Goal: Task Accomplishment & Management: Manage account settings

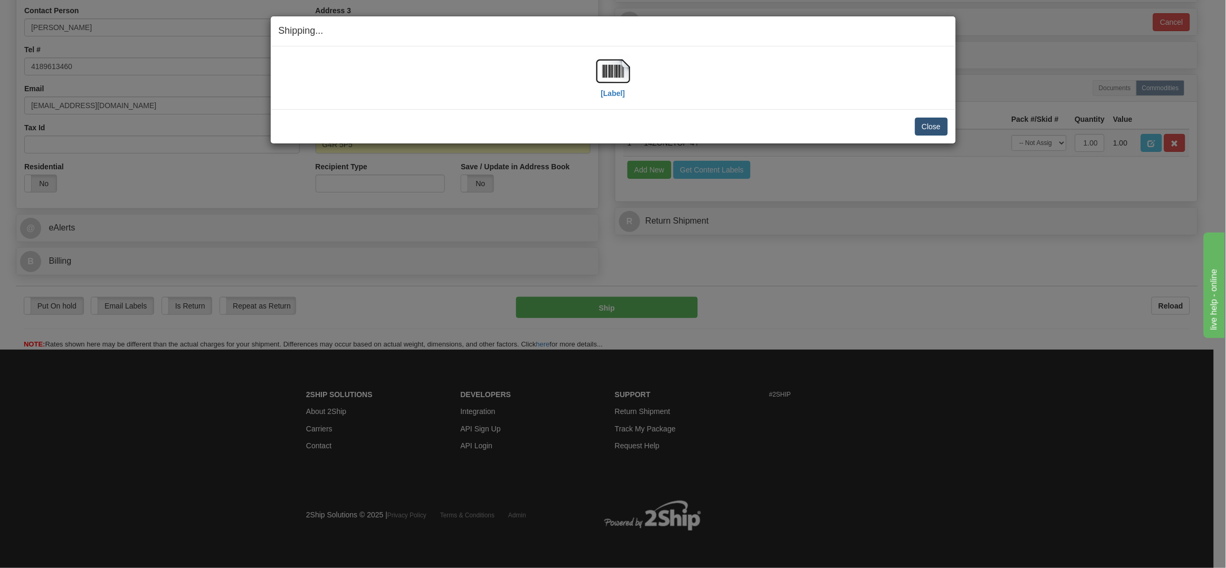
scroll to position [251, 0]
click at [937, 124] on button "Close" at bounding box center [931, 127] width 33 height 18
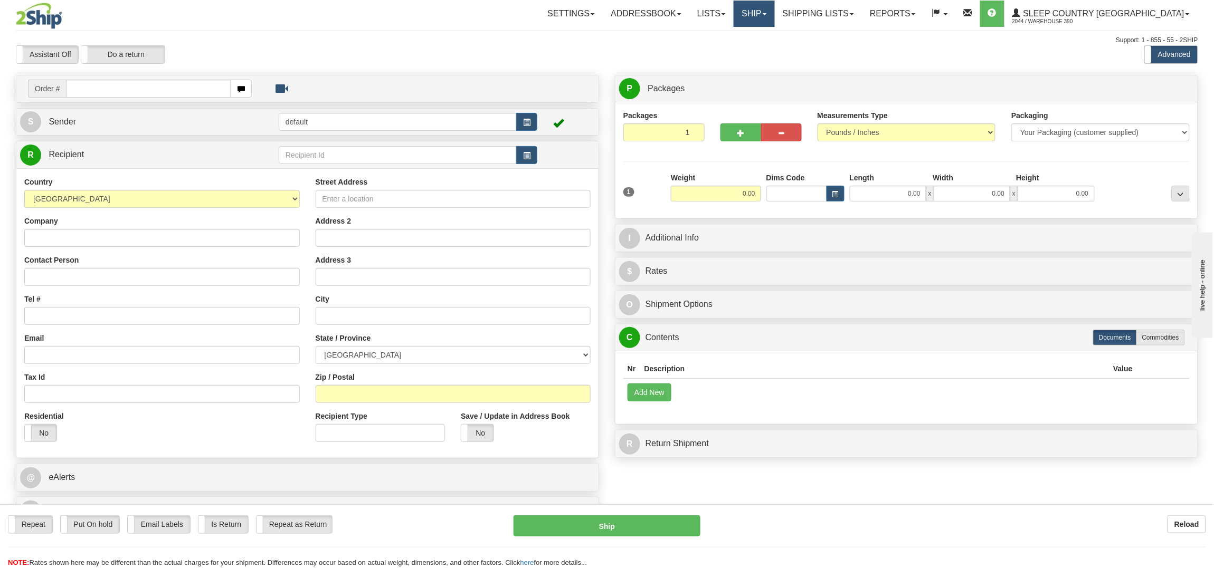
click at [774, 15] on link "Ship" at bounding box center [754, 14] width 41 height 26
click at [862, 13] on link "Shipping lists" at bounding box center [818, 14] width 87 height 26
click at [862, 28] on ul "Current Shipments Search Shipment History Pickup List End of Day Reports" at bounding box center [810, 57] width 104 height 61
click at [869, 34] on div "Toggle navigation Settings Shipping Preferences Fields Preferences New" at bounding box center [607, 292] width 1214 height 584
click at [862, 11] on link "Shipping lists" at bounding box center [818, 14] width 87 height 26
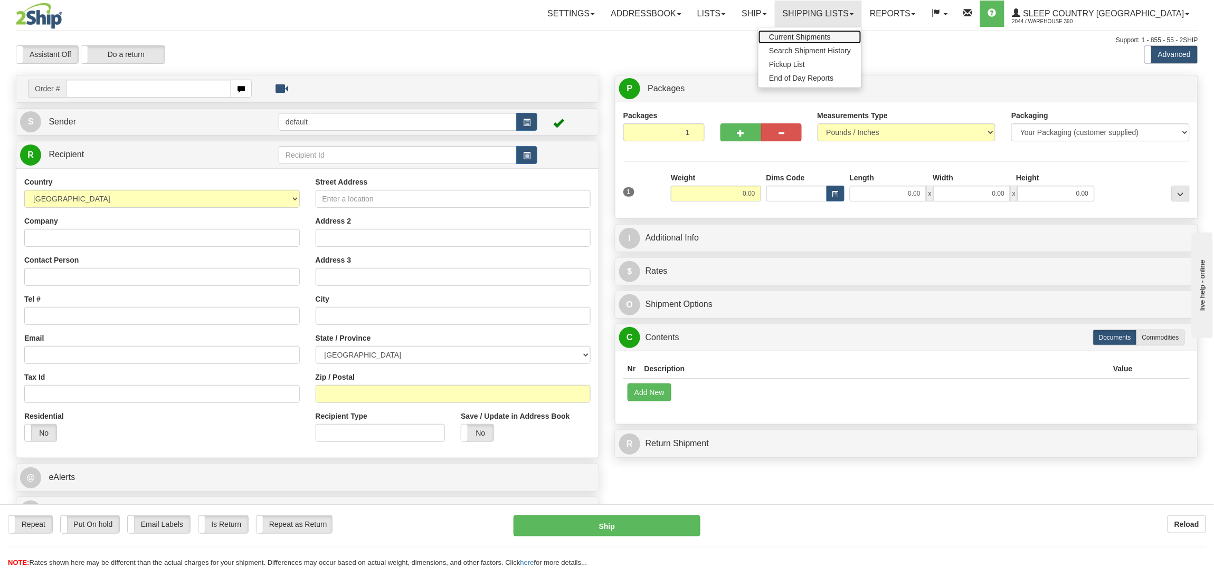
click at [861, 32] on link "Current Shipments" at bounding box center [810, 37] width 103 height 14
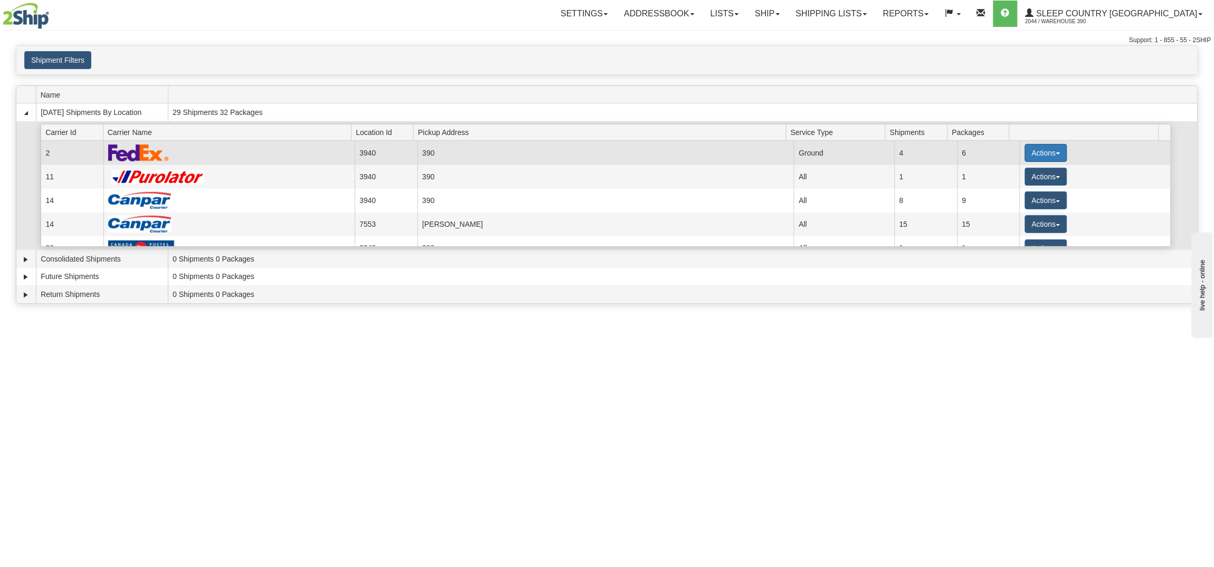
click at [1033, 149] on button "Actions" at bounding box center [1046, 153] width 42 height 18
click at [1003, 187] on span "Close" at bounding box center [1005, 186] width 24 height 7
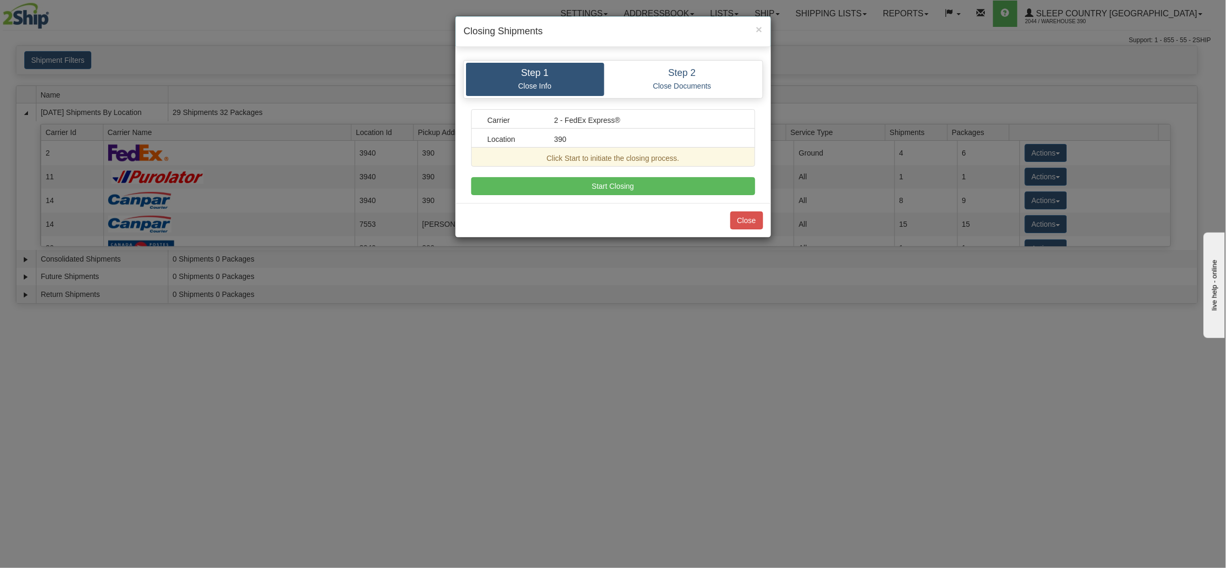
click at [617, 172] on div "Carrier 2 - FedEx Express® Location 390 Click Start to initiate the closing pro…" at bounding box center [613, 152] width 284 height 86
click at [614, 184] on button "Start Closing" at bounding box center [613, 186] width 284 height 18
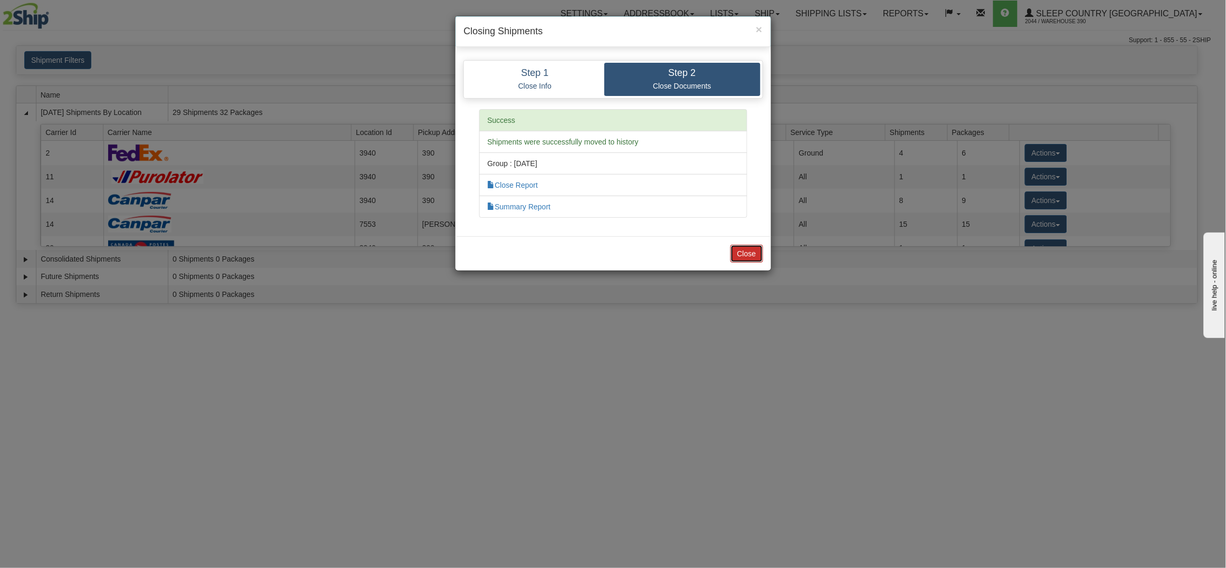
click at [739, 251] on button "Close" at bounding box center [747, 254] width 33 height 18
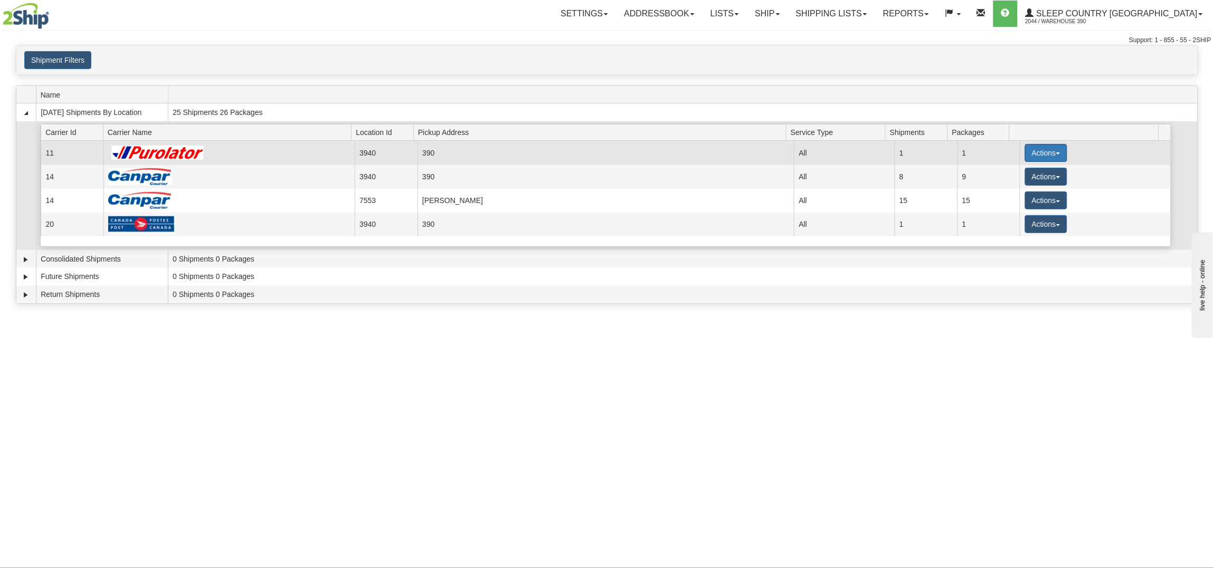
click at [1033, 157] on button "Actions" at bounding box center [1046, 153] width 42 height 18
click at [1012, 185] on span "Close" at bounding box center [1005, 186] width 24 height 7
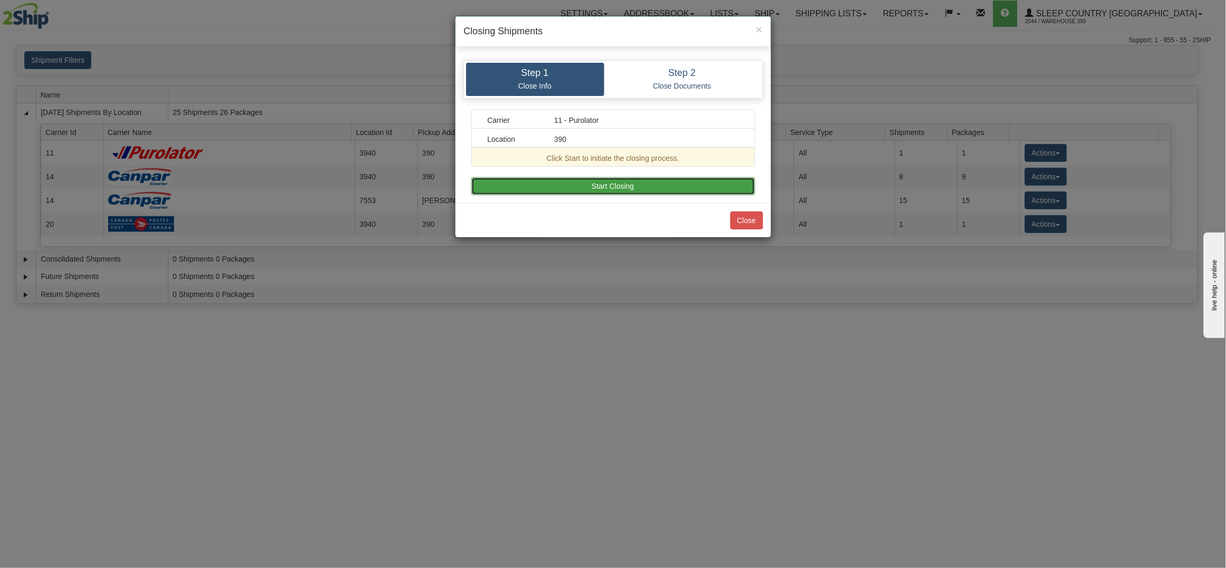
click at [629, 187] on button "Start Closing" at bounding box center [613, 186] width 284 height 18
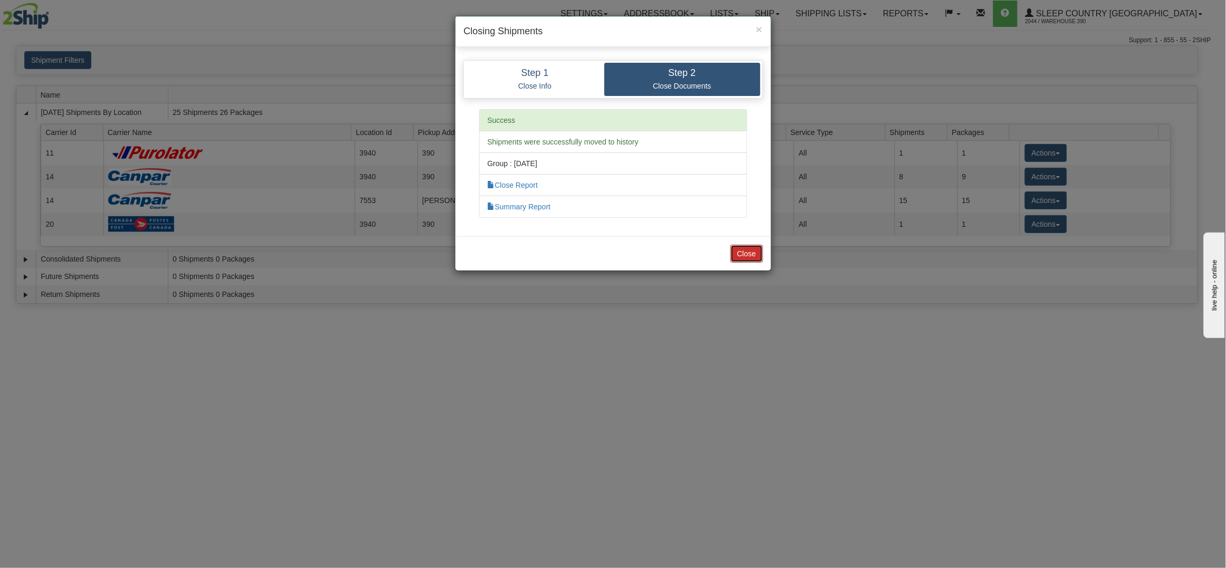
click at [750, 251] on button "Close" at bounding box center [747, 254] width 33 height 18
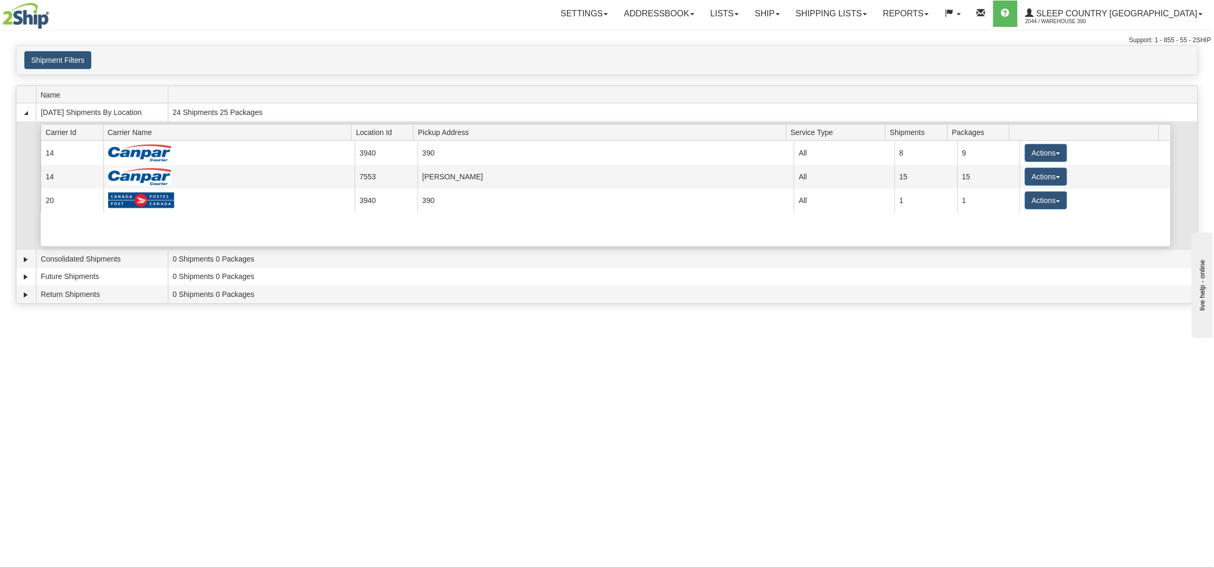
click at [1043, 140] on span at bounding box center [1086, 132] width 145 height 16
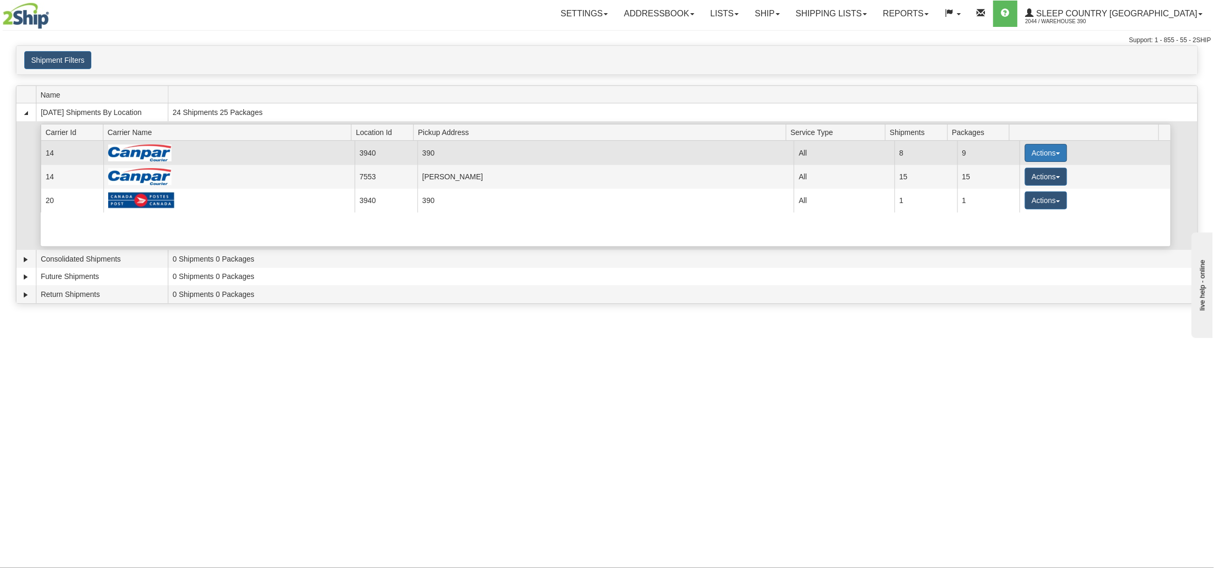
click at [1040, 146] on button "Actions" at bounding box center [1046, 153] width 42 height 18
click at [1010, 186] on span "Close" at bounding box center [1005, 186] width 24 height 7
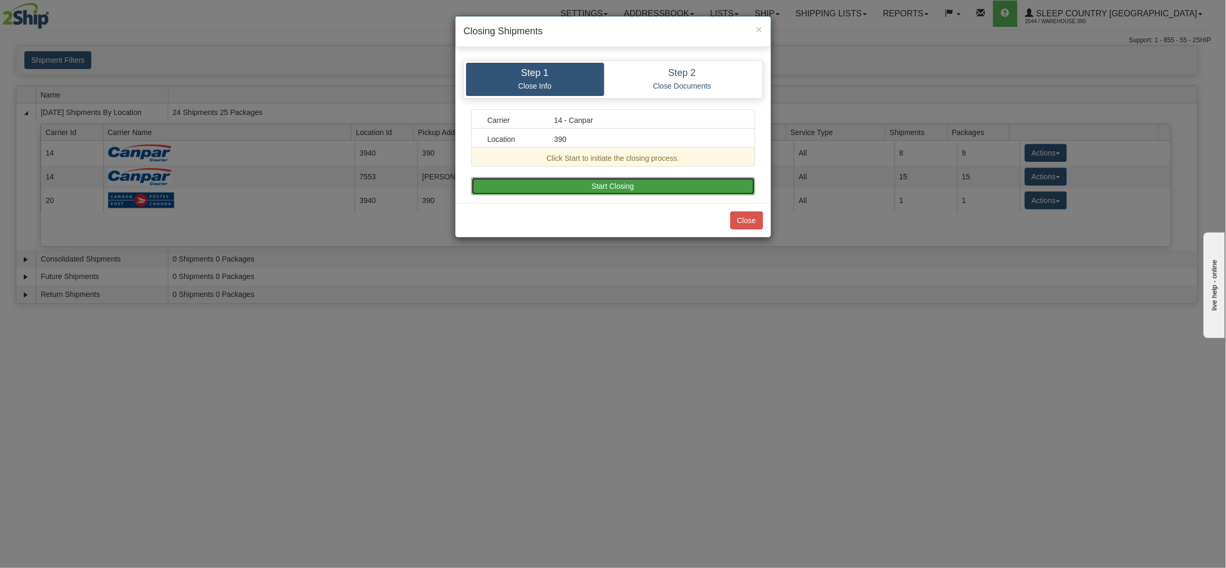
click at [652, 187] on button "Start Closing" at bounding box center [613, 186] width 284 height 18
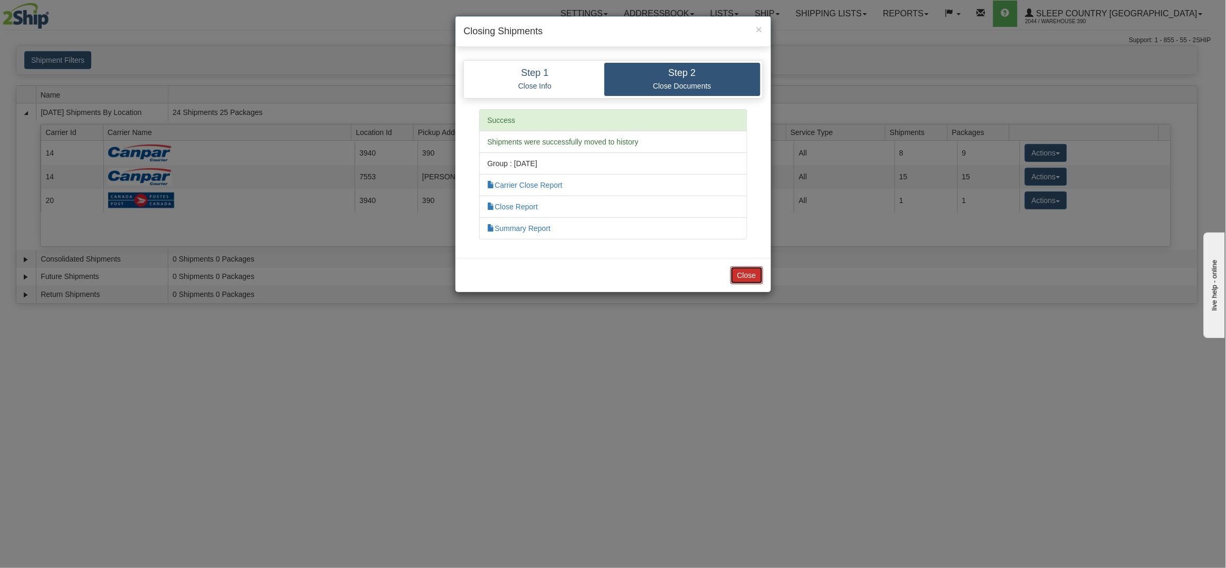
click at [743, 276] on button "Close" at bounding box center [747, 276] width 33 height 18
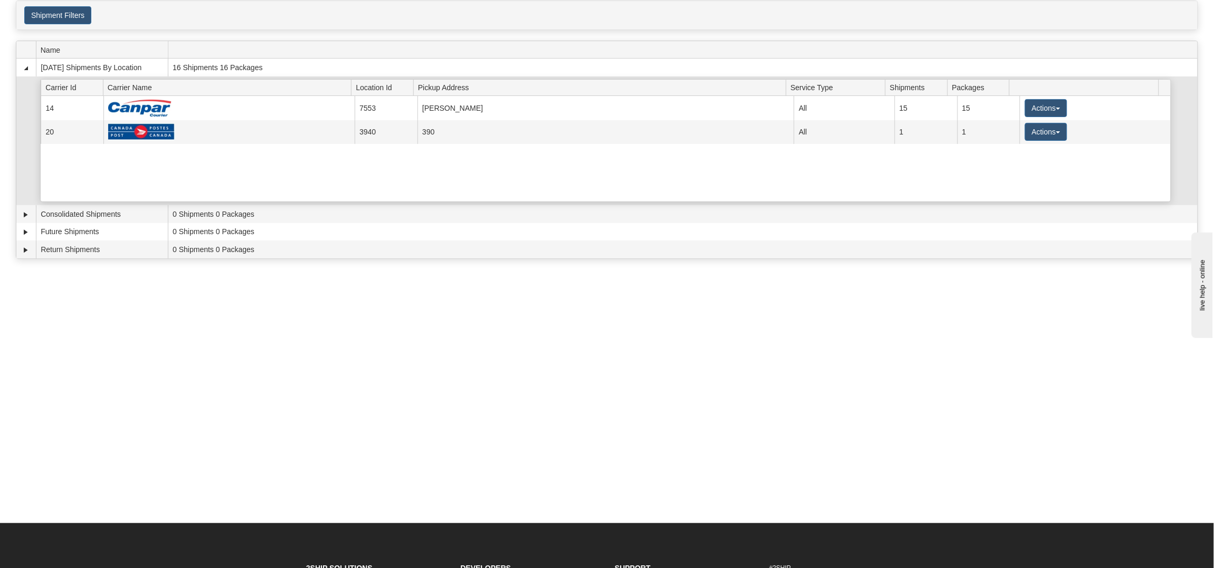
scroll to position [53, 0]
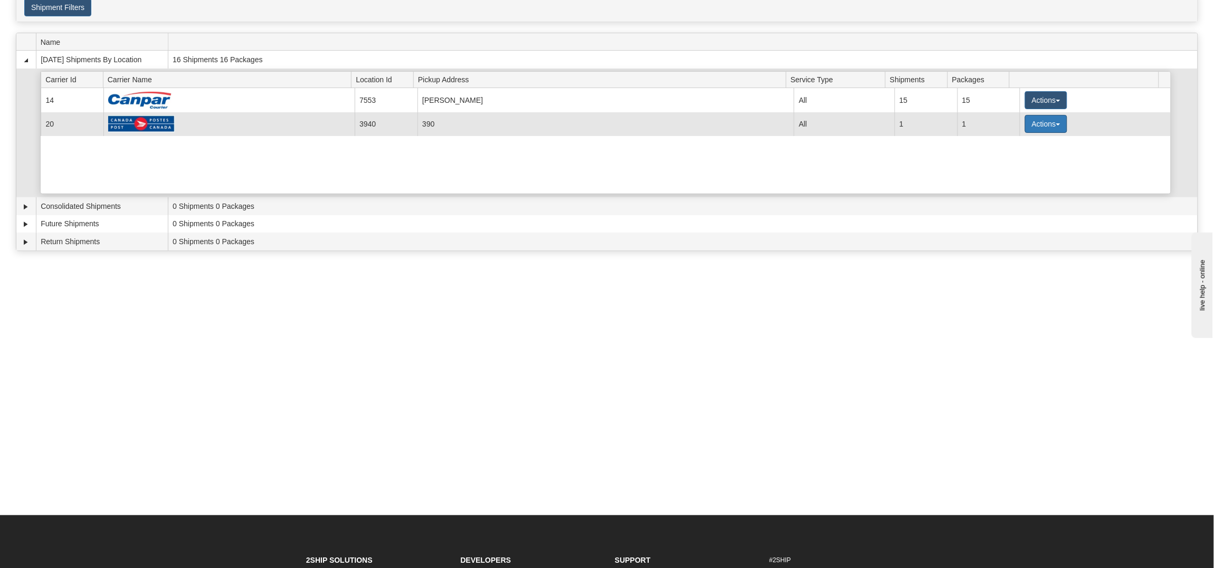
click at [1034, 120] on button "Actions" at bounding box center [1046, 124] width 42 height 18
click at [995, 156] on span "Close" at bounding box center [1005, 157] width 24 height 7
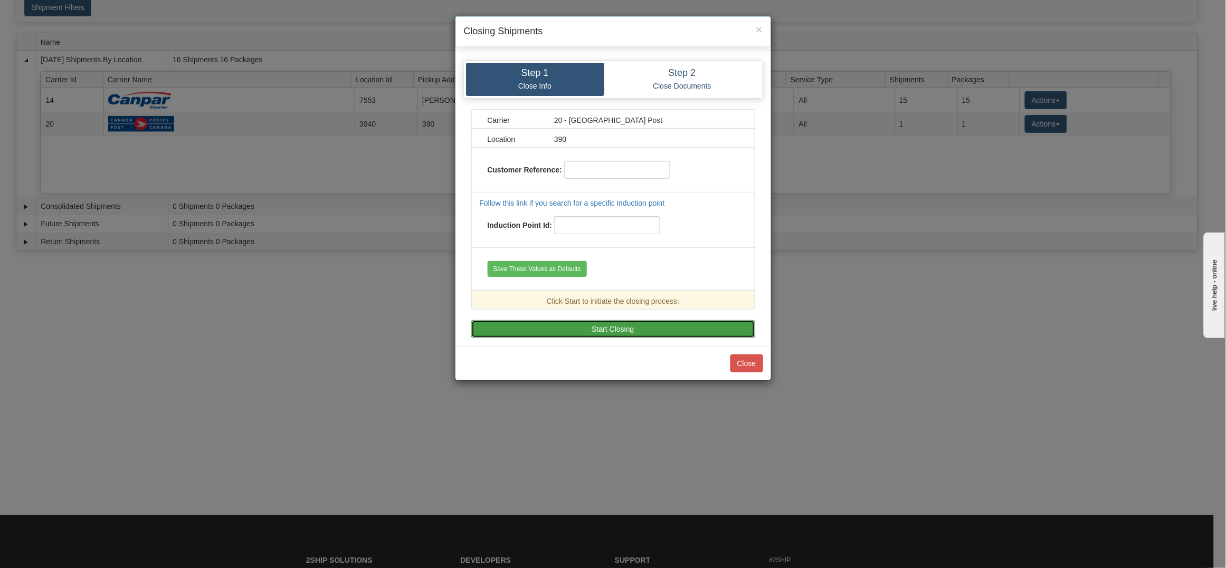
click at [604, 326] on button "Start Closing" at bounding box center [613, 329] width 284 height 18
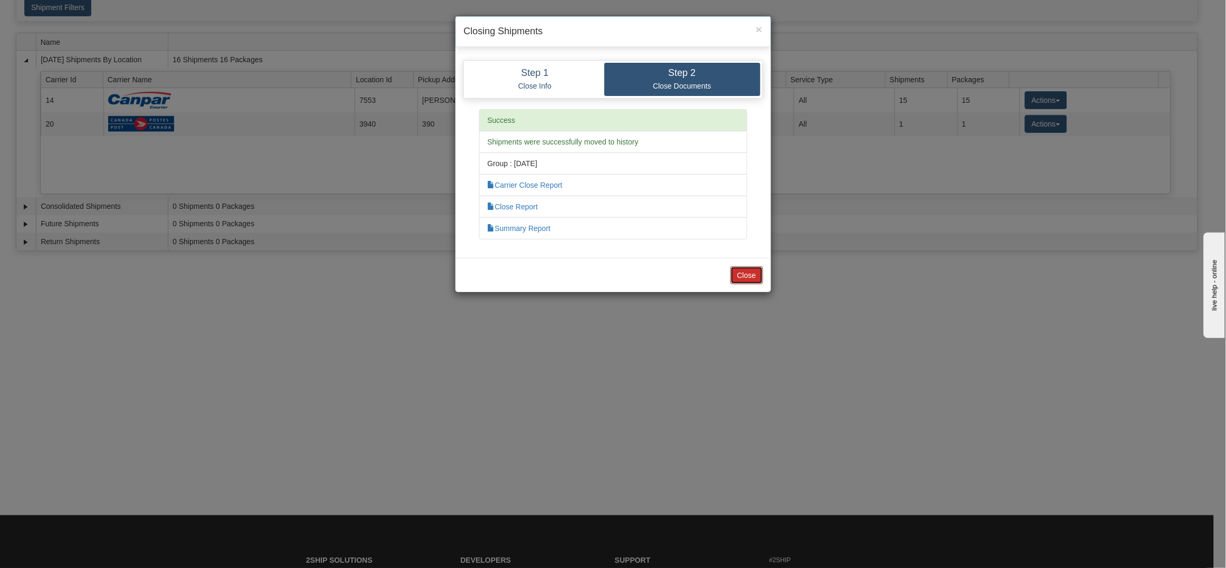
click at [740, 272] on button "Close" at bounding box center [747, 276] width 33 height 18
